Goal: Task Accomplishment & Management: Manage account settings

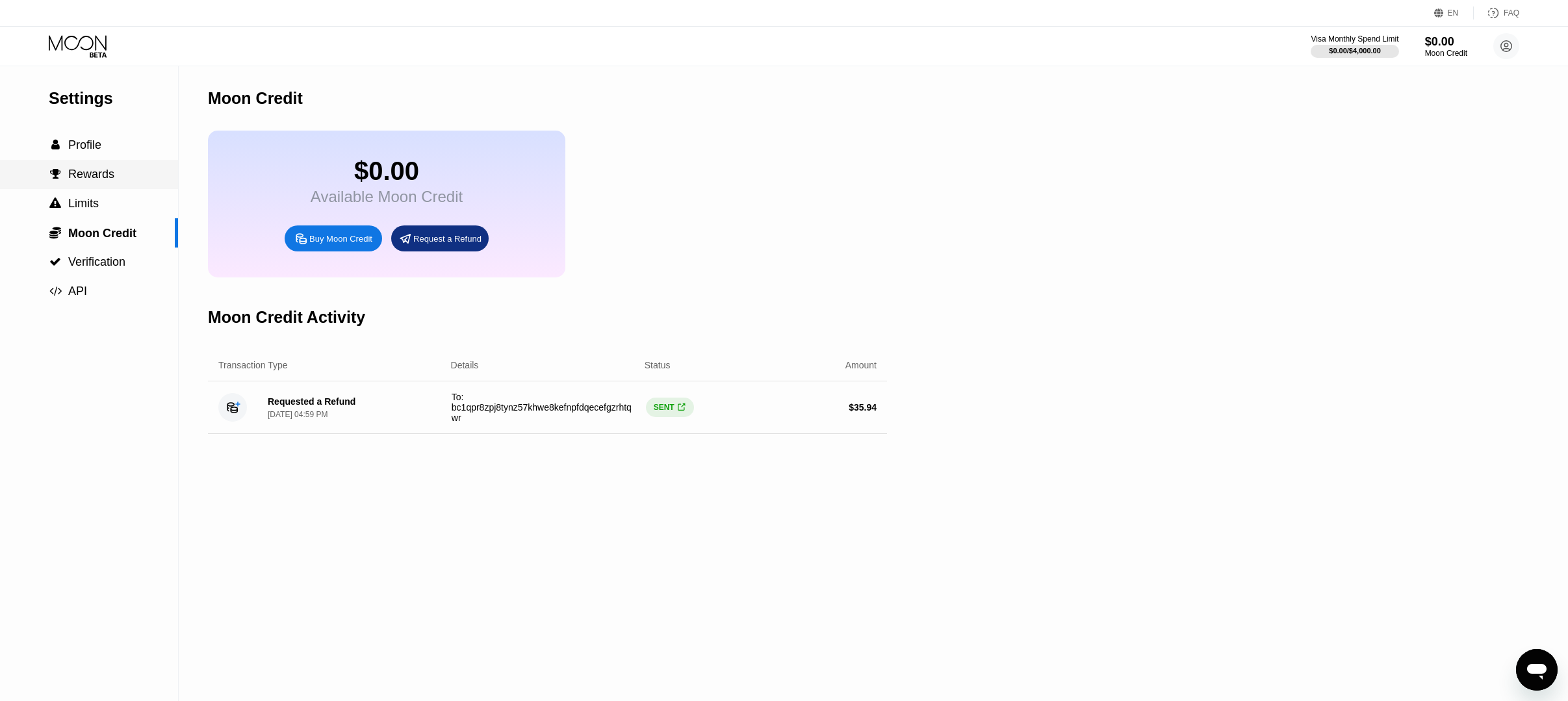
click at [86, 175] on span "Rewards" at bounding box center [91, 175] width 46 height 13
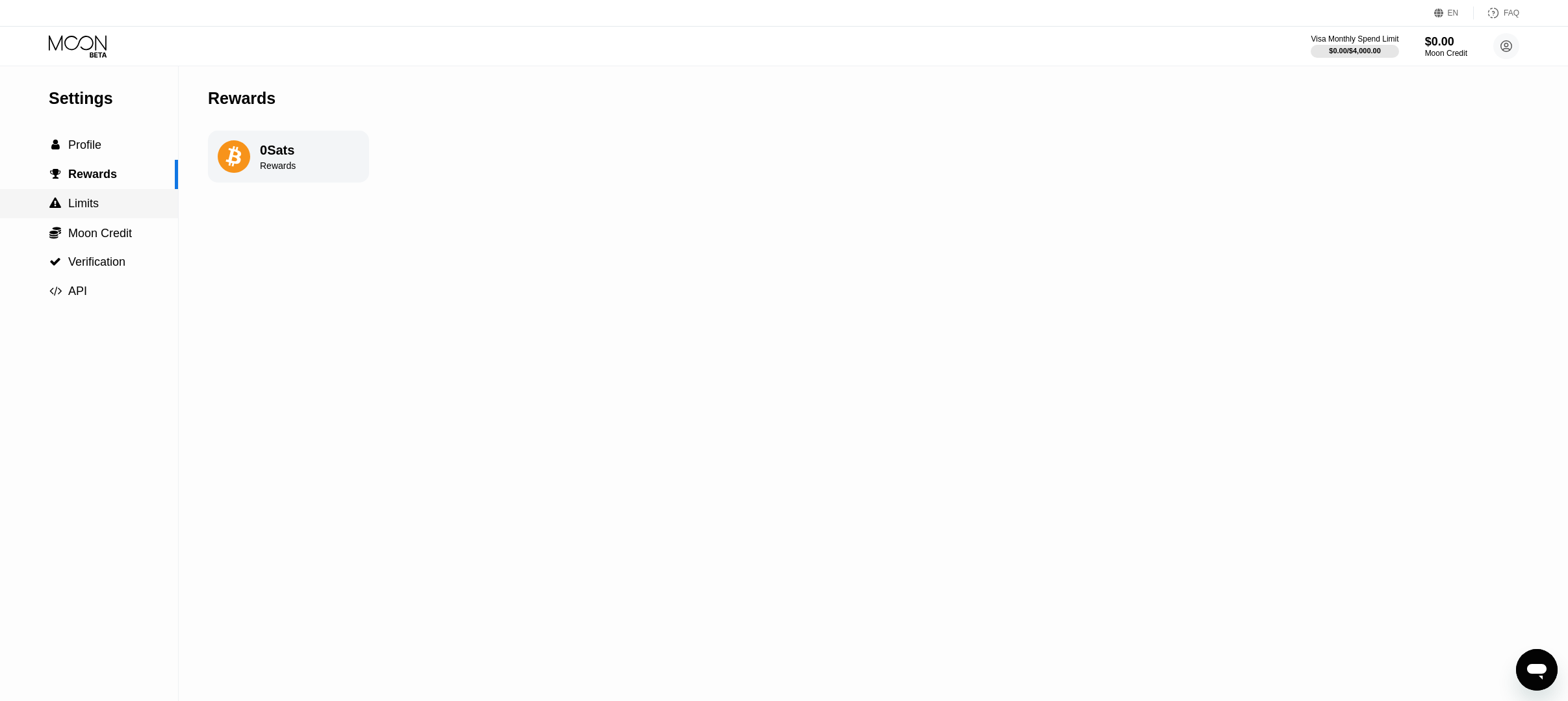
click at [87, 208] on span "Limits" at bounding box center [83, 203] width 31 height 13
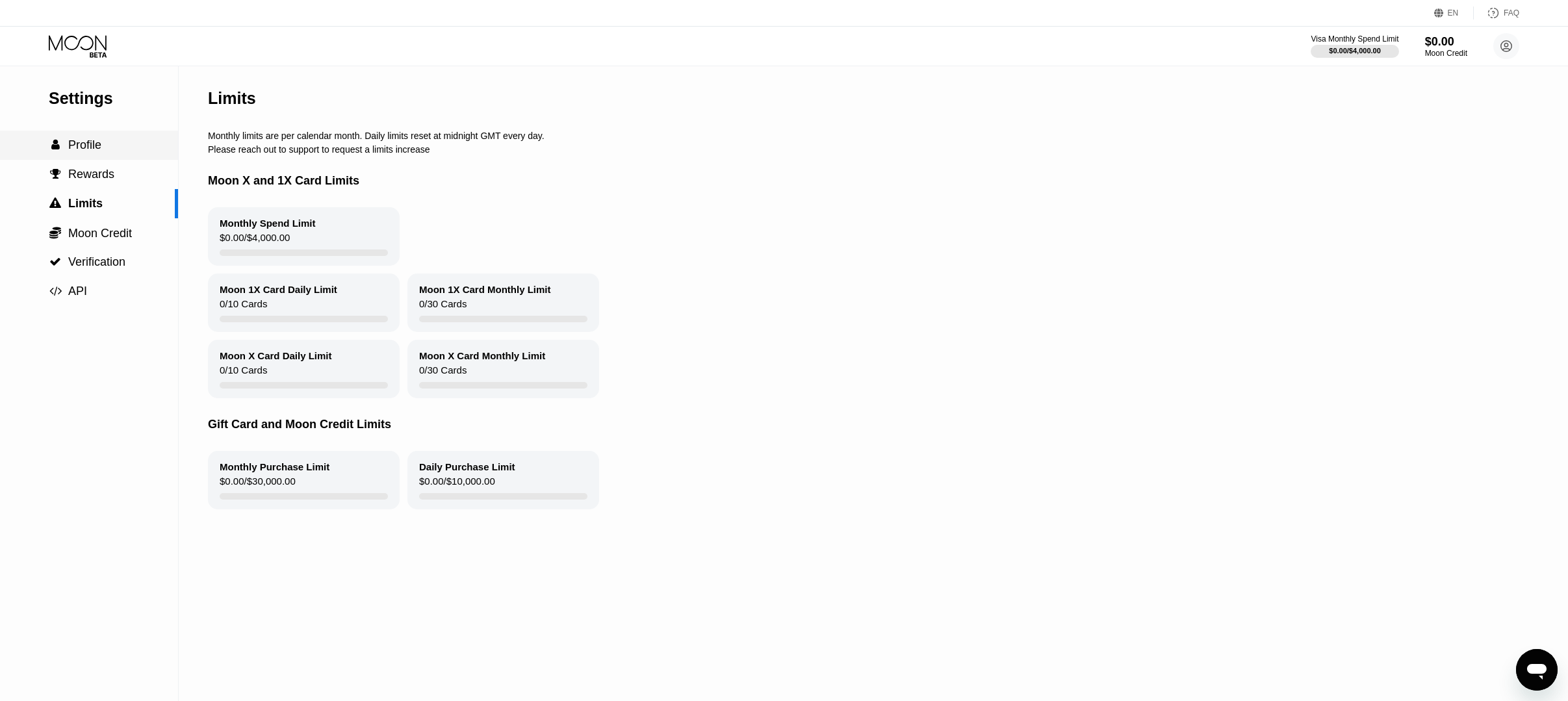
click at [84, 147] on span "Profile" at bounding box center [84, 145] width 33 height 13
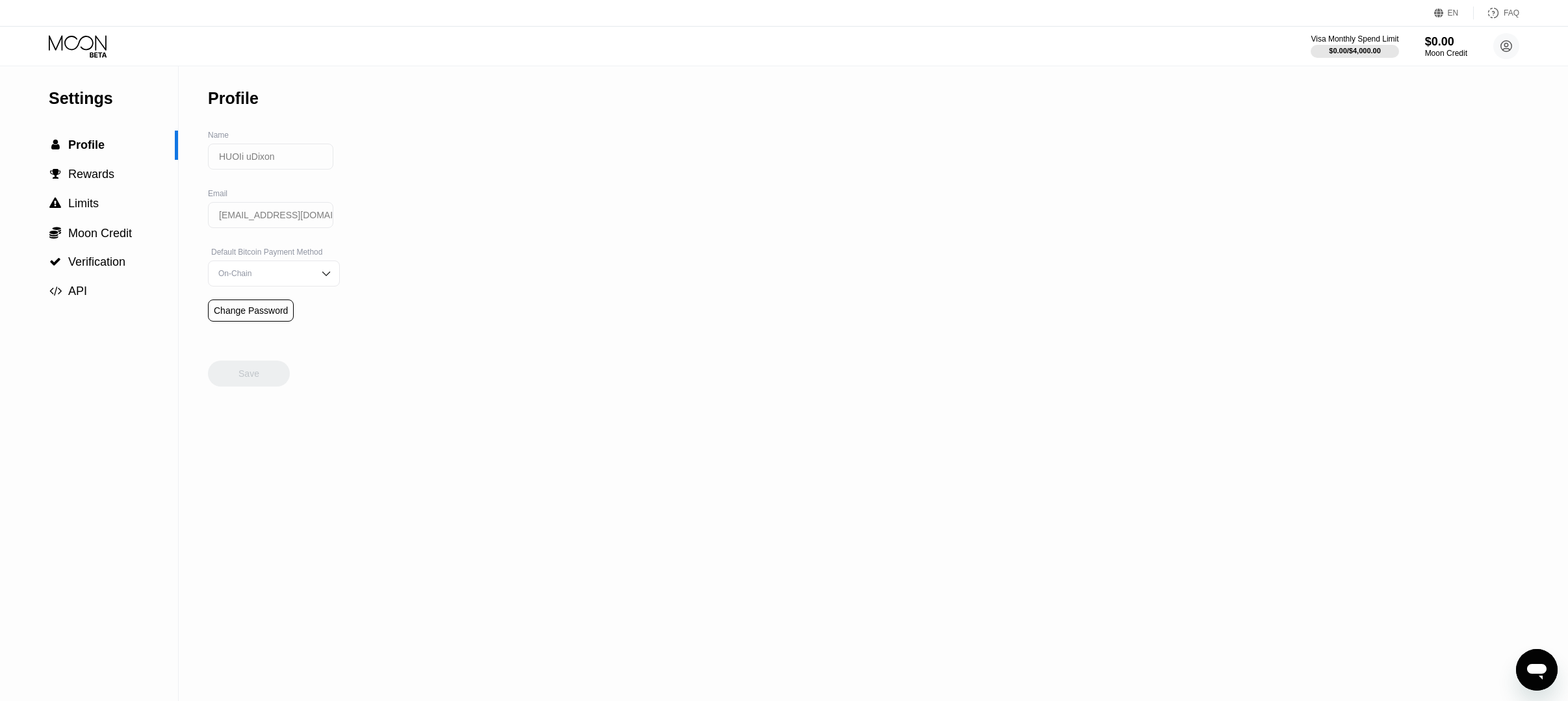
click at [67, 44] on icon at bounding box center [78, 47] width 61 height 22
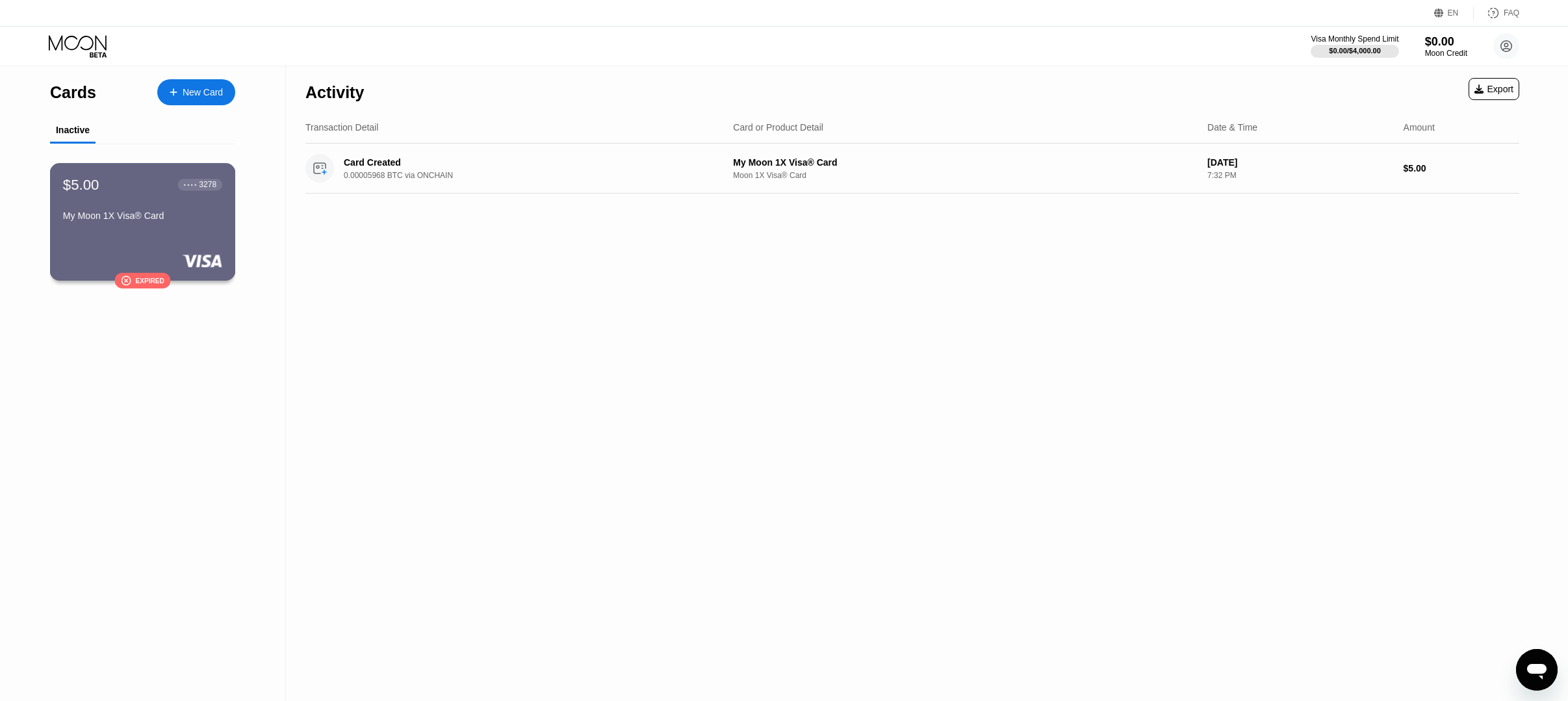
click at [131, 221] on div "My Moon 1X Visa® Card" at bounding box center [142, 215] width 159 height 10
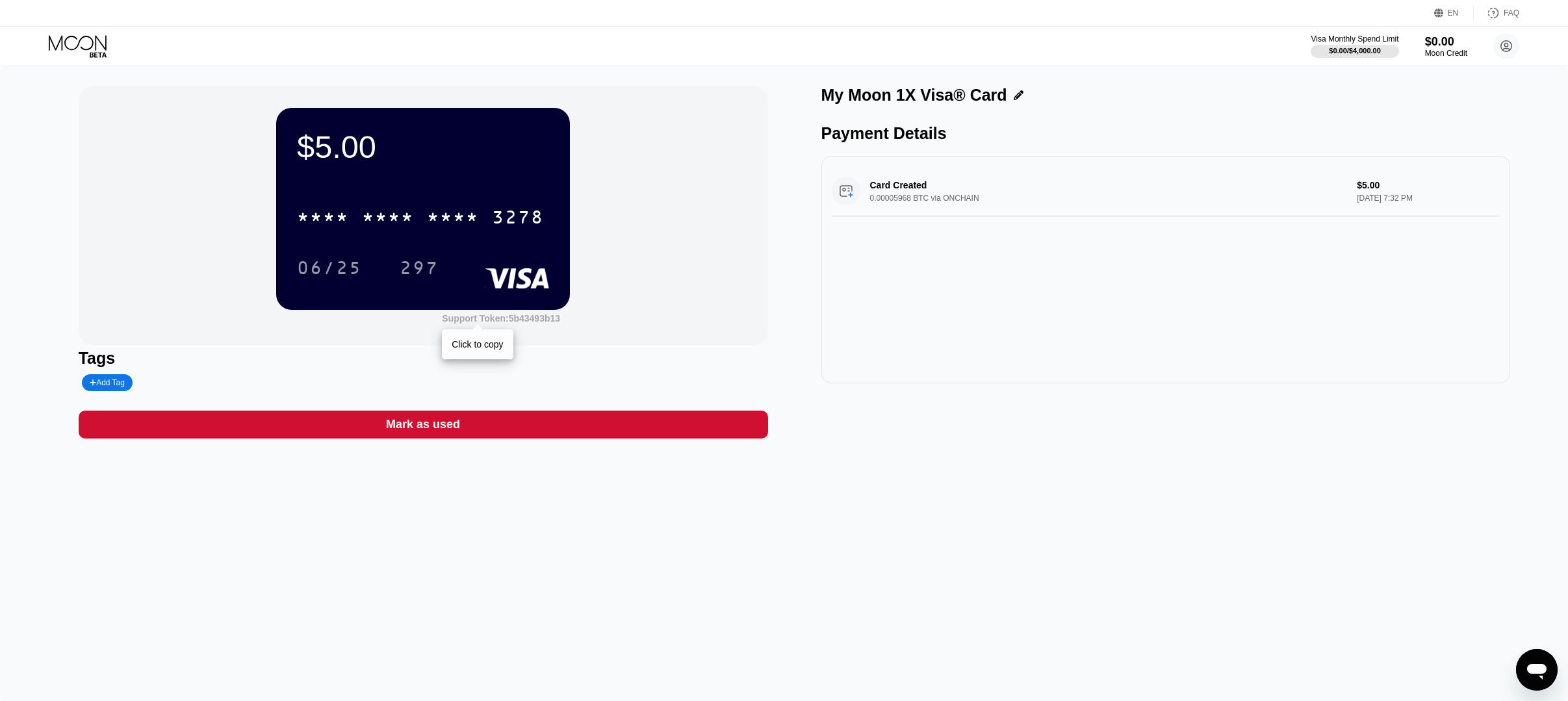
click at [528, 320] on div "Support Token: 5b43493b13" at bounding box center [501, 317] width 119 height 10
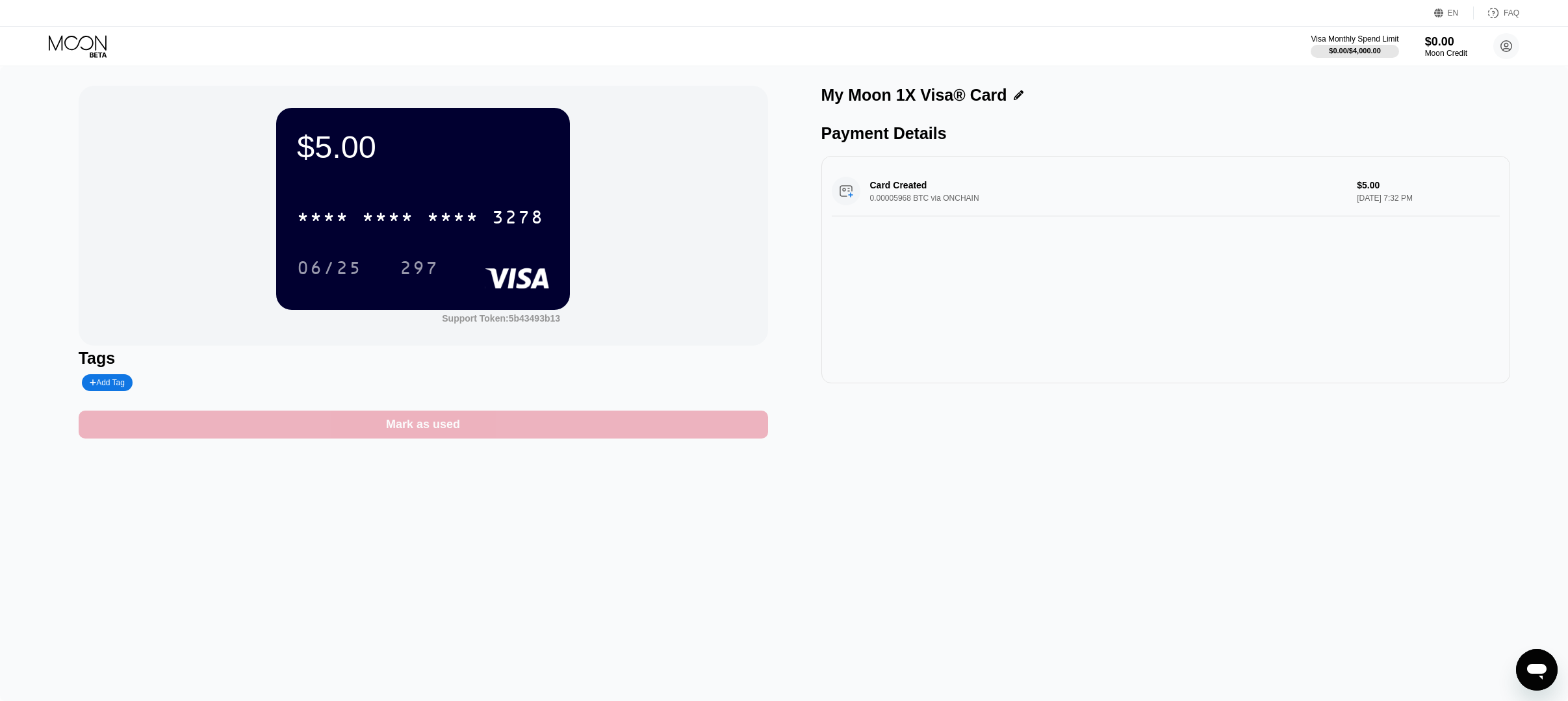
click at [404, 430] on div "Mark as used" at bounding box center [422, 425] width 74 height 15
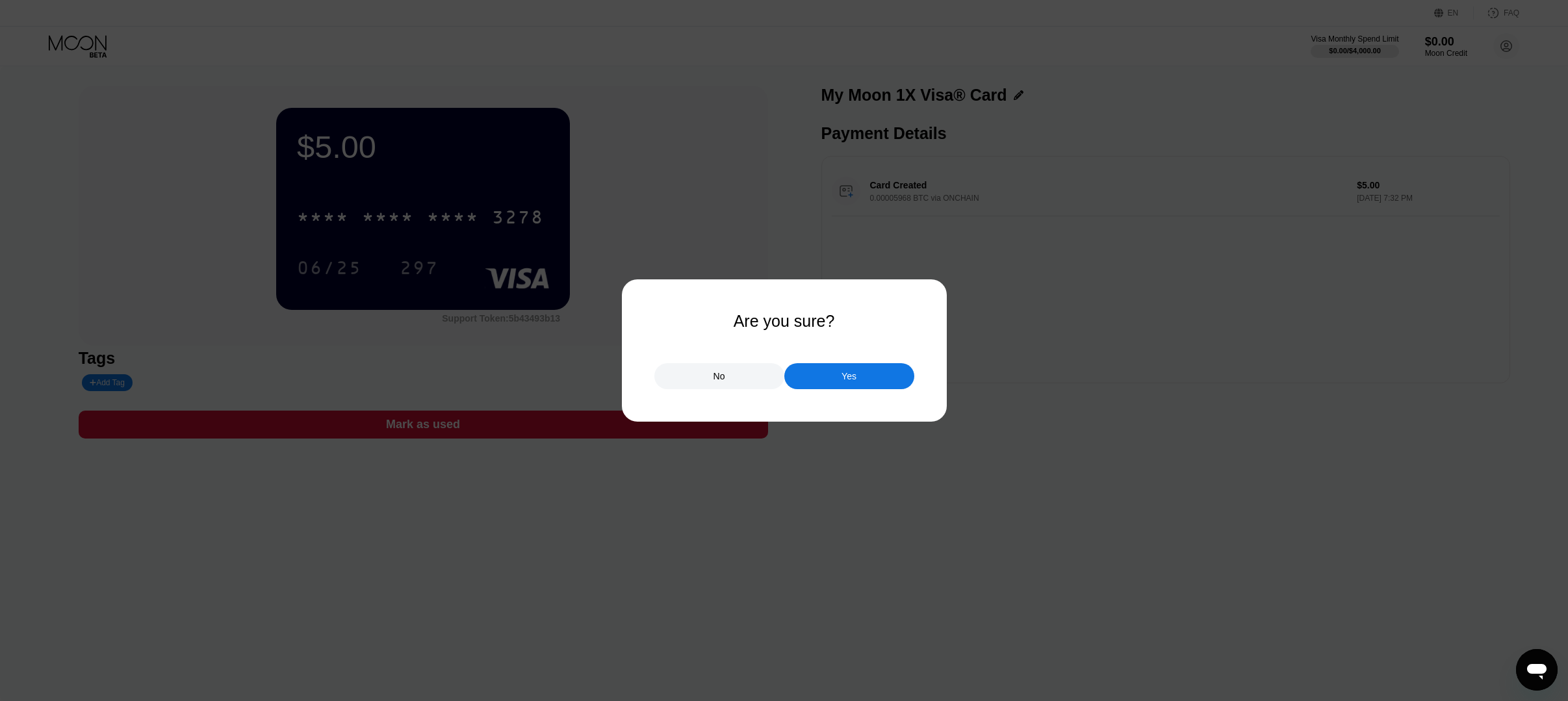
click at [866, 378] on div "Yes" at bounding box center [849, 376] width 130 height 26
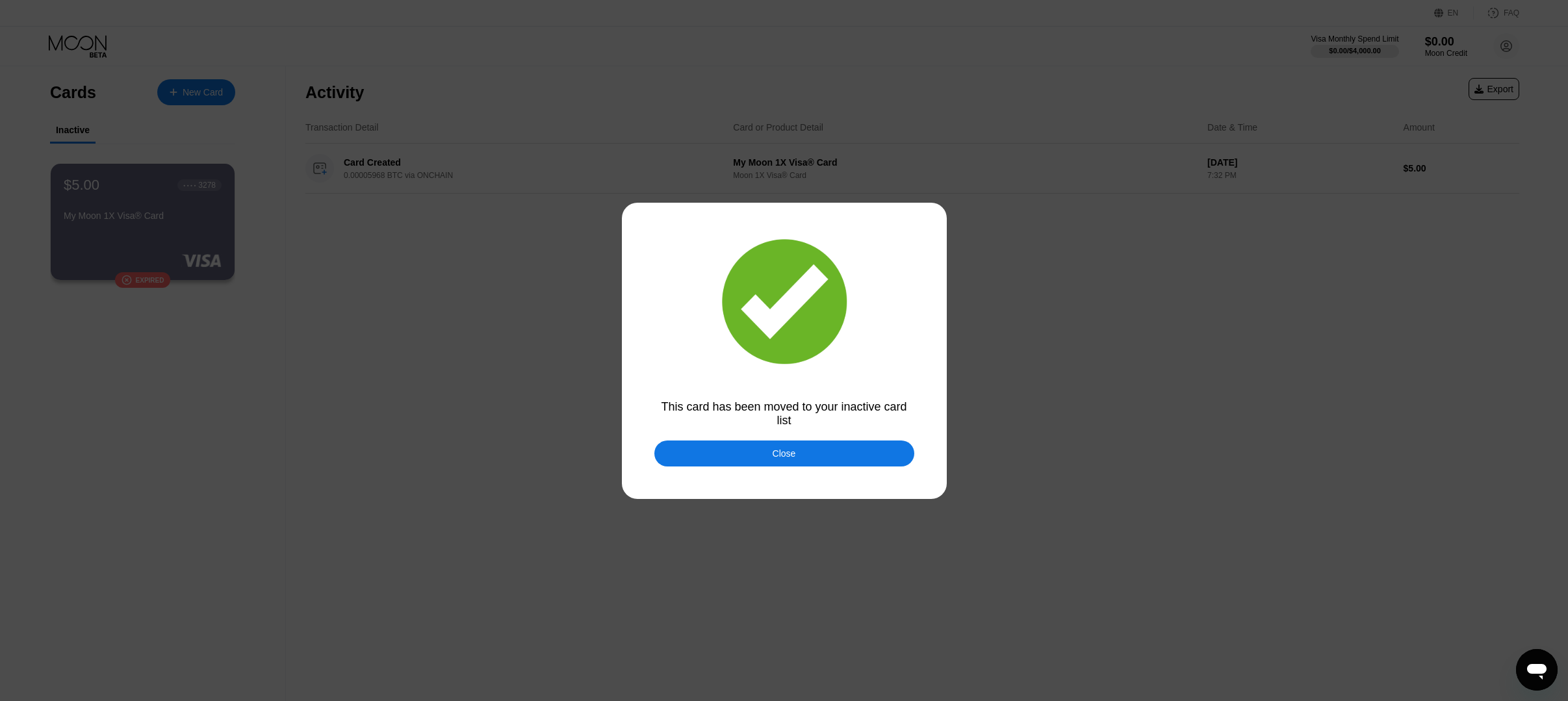
drag, startPoint x: 790, startPoint y: 458, endPoint x: 211, endPoint y: 372, distance: 585.4
click at [790, 458] on div "Close" at bounding box center [784, 453] width 23 height 10
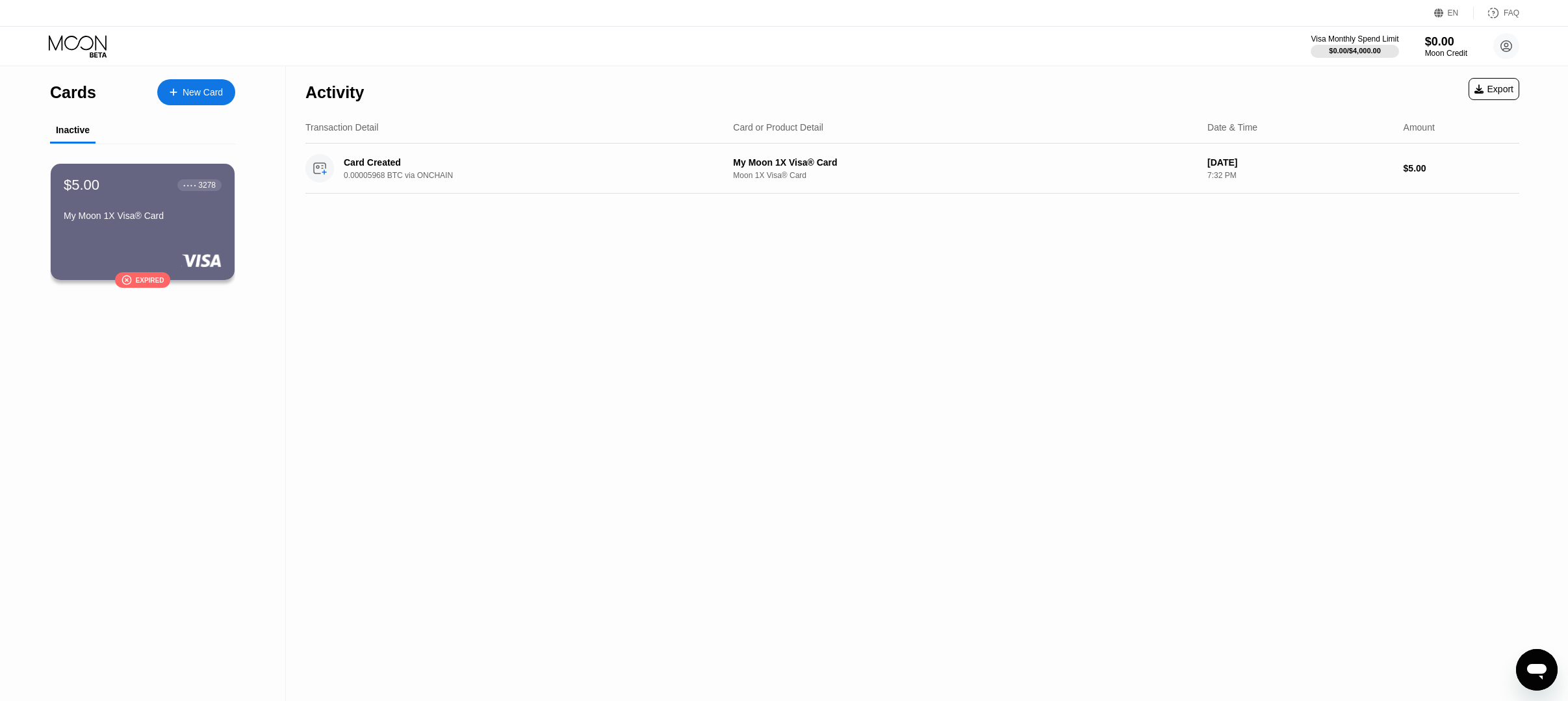
click at [516, 294] on div "Activity Export Transaction Detail Card or Product Detail Date & Time Amount Ca…" at bounding box center [912, 384] width 1253 height 635
click at [131, 209] on div "$5.00 ● ● ● ● 3278 My Moon 1X Visa® Card" at bounding box center [142, 202] width 159 height 50
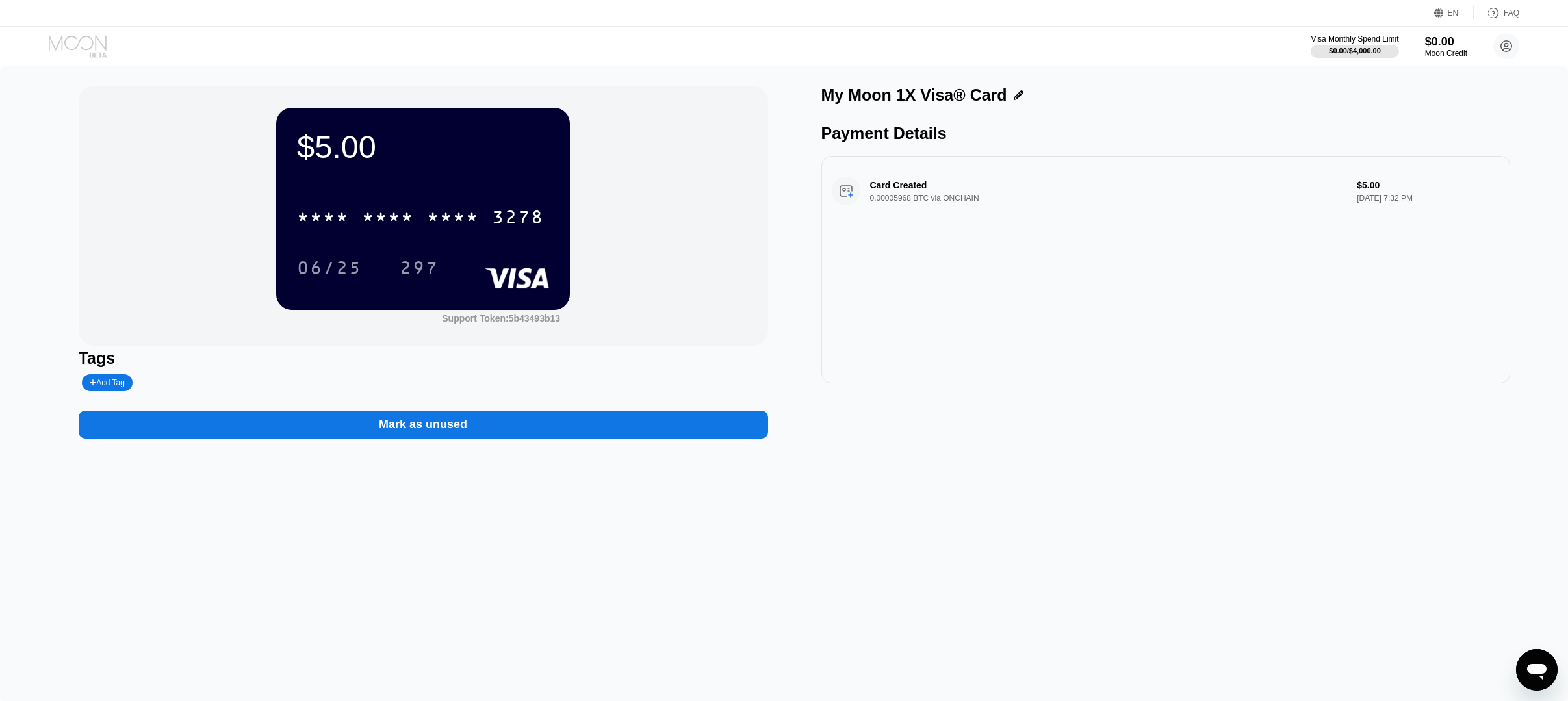
click at [87, 35] on icon at bounding box center [78, 47] width 61 height 22
